Goal: Task Accomplishment & Management: Use online tool/utility

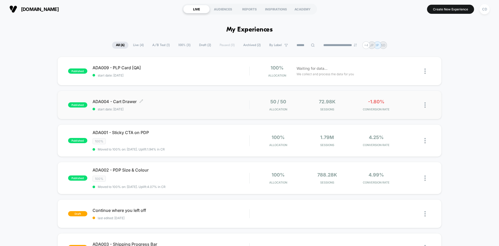
click at [196, 100] on span "ADA004 - Cart Drawer Click to edit experience details" at bounding box center [171, 101] width 157 height 5
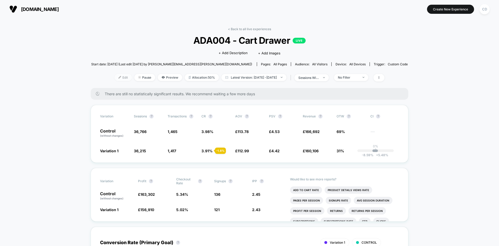
click at [115, 74] on span "Edit" at bounding box center [123, 77] width 17 height 7
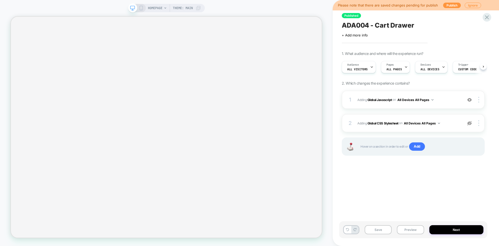
scroll to position [0, 0]
select select "**********"
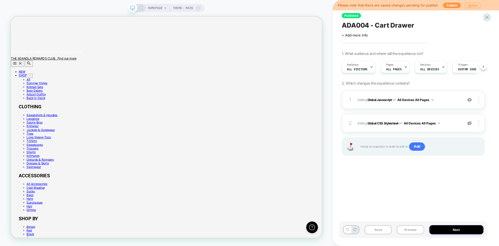
scroll to position [0, 0]
click at [389, 97] on b "Global Javascript" at bounding box center [379, 99] width 24 height 4
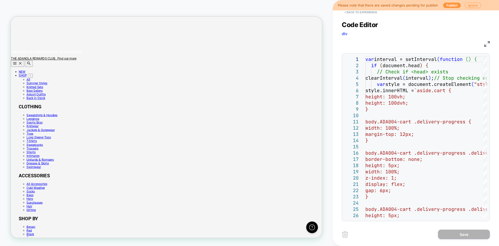
click at [359, 12] on button "< Back to experience" at bounding box center [361, 12] width 38 height 8
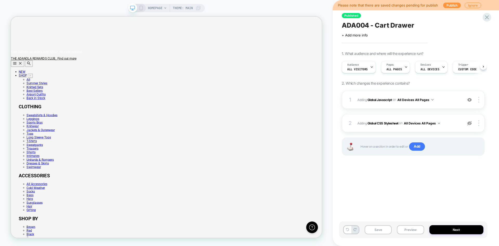
scroll to position [0, 0]
click at [382, 100] on b "Global Javascript" at bounding box center [379, 99] width 24 height 4
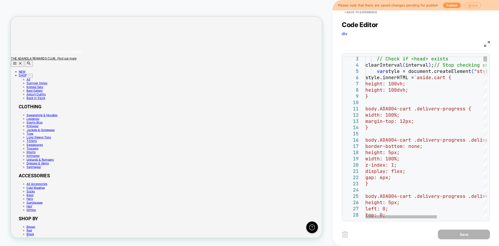
scroll to position [0, 0]
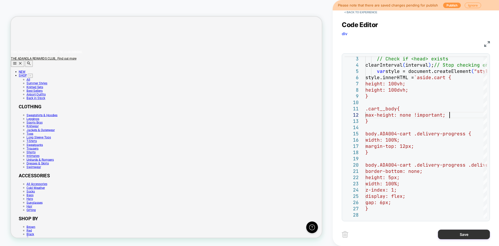
type textarea "**********"
click at [462, 235] on button "Save" at bounding box center [464, 234] width 52 height 10
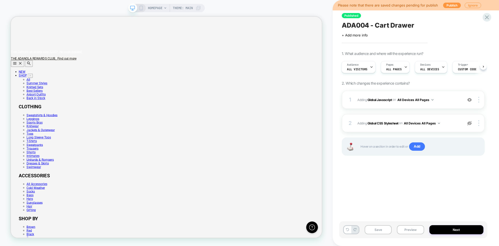
scroll to position [0, 414]
click at [375, 226] on button "Save" at bounding box center [378, 229] width 27 height 9
click at [447, 5] on button "Publish" at bounding box center [452, 5] width 18 height 5
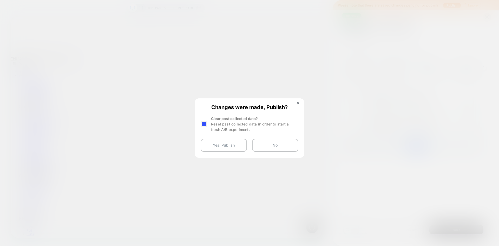
click at [200, 121] on div "Changes were made, Publish? Clear past collected data? Reset past collected dat…" at bounding box center [249, 128] width 108 height 58
click at [203, 124] on div at bounding box center [204, 124] width 6 height 6
click at [213, 141] on button "Yes, Publish" at bounding box center [224, 144] width 46 height 13
